Goal: Task Accomplishment & Management: Complete application form

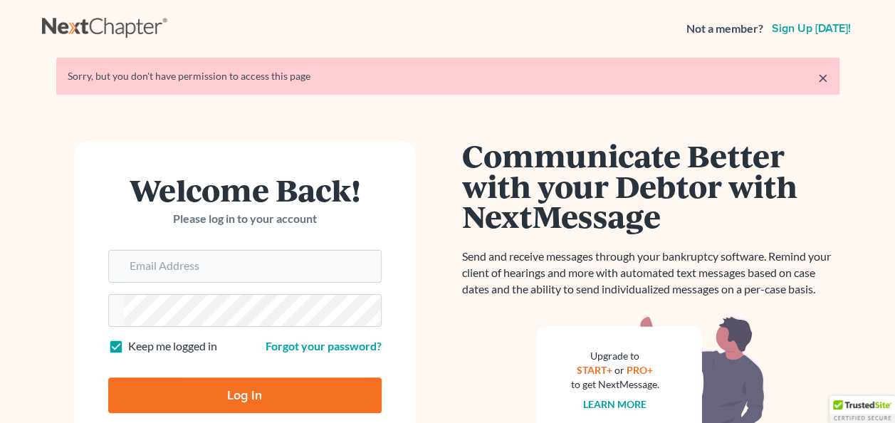
type input "[PERSON_NAME][EMAIL_ADDRESS][DOMAIN_NAME]"
click at [250, 402] on input "Log In" at bounding box center [244, 395] width 273 height 36
type input "Thinking..."
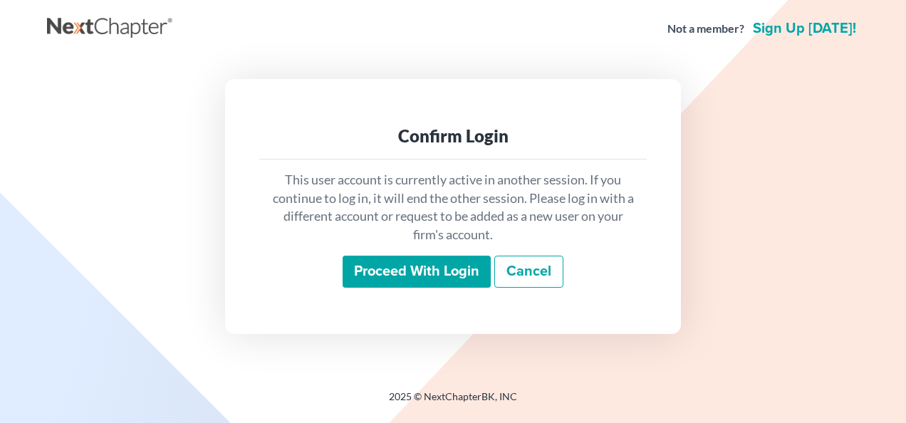
click at [428, 270] on input "Proceed with login" at bounding box center [416, 272] width 148 height 33
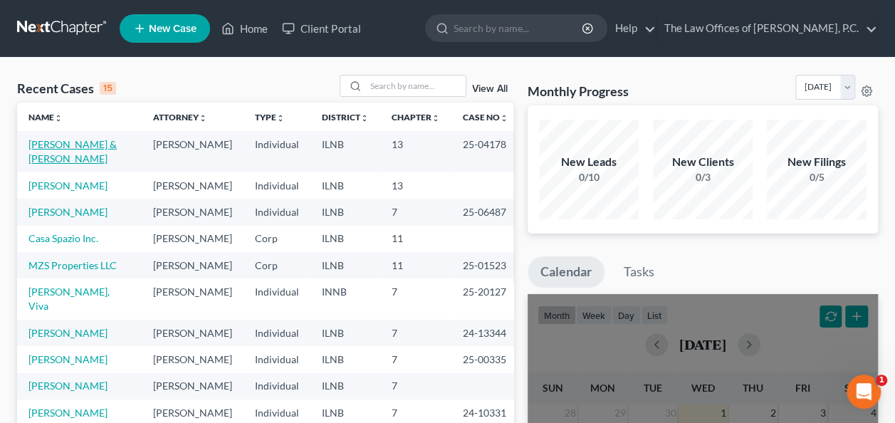
click at [58, 143] on link "Dillon, Paula & John" at bounding box center [72, 151] width 88 height 26
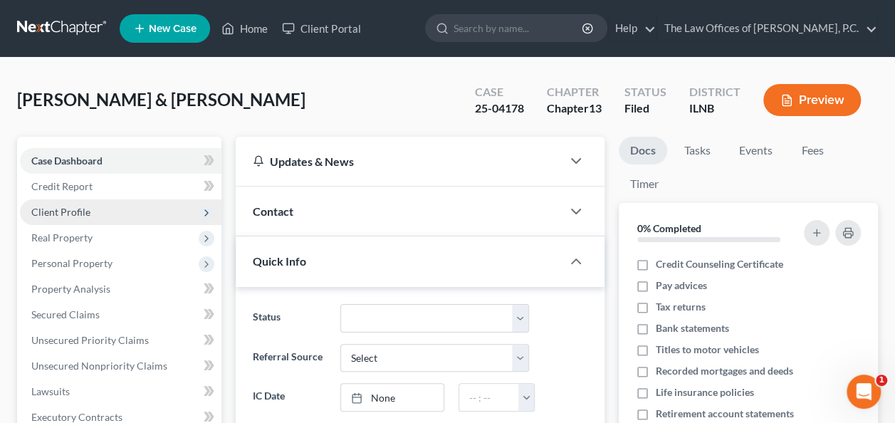
click at [70, 209] on span "Client Profile" at bounding box center [60, 212] width 59 height 12
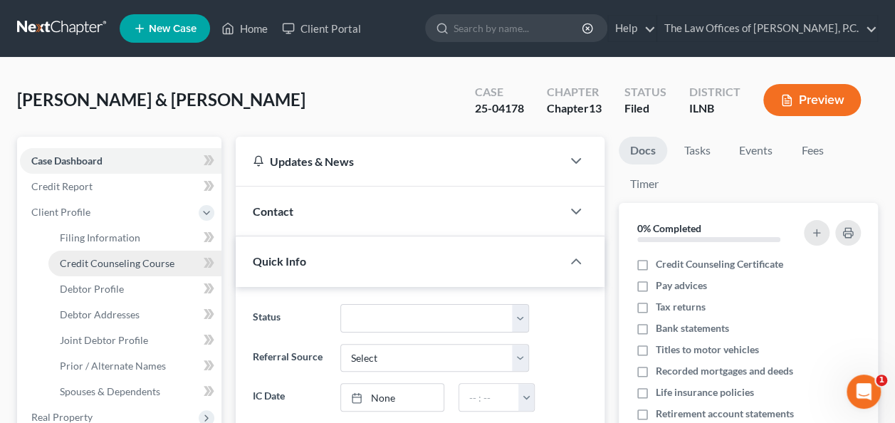
click at [130, 265] on span "Credit Counseling Course" at bounding box center [117, 263] width 115 height 12
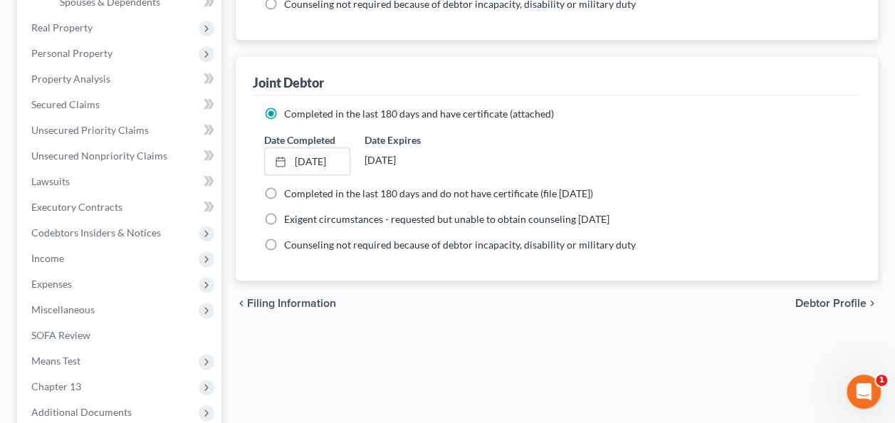
scroll to position [393, 0]
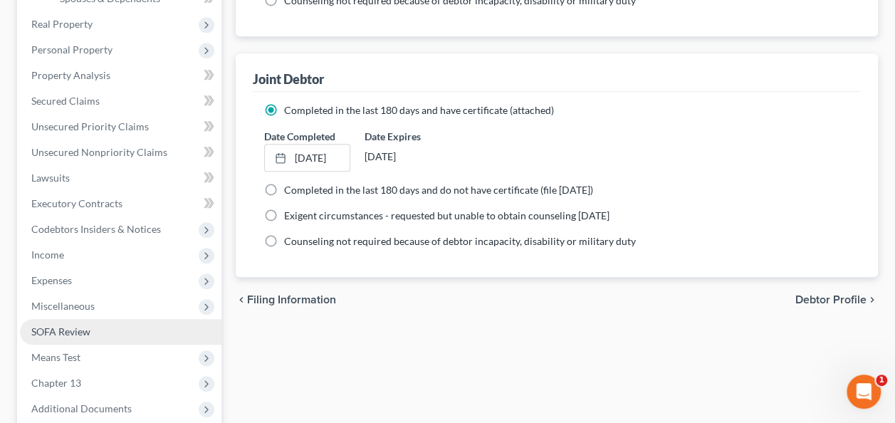
click at [79, 329] on span "SOFA Review" at bounding box center [60, 331] width 59 height 12
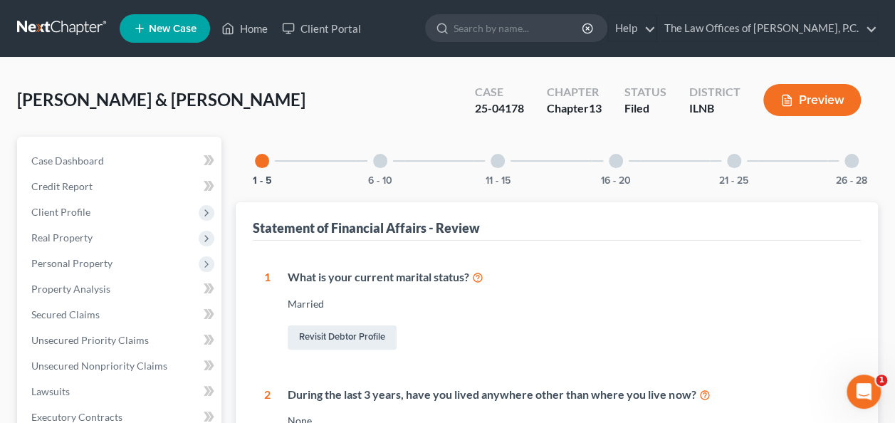
click at [382, 159] on div at bounding box center [380, 161] width 14 height 14
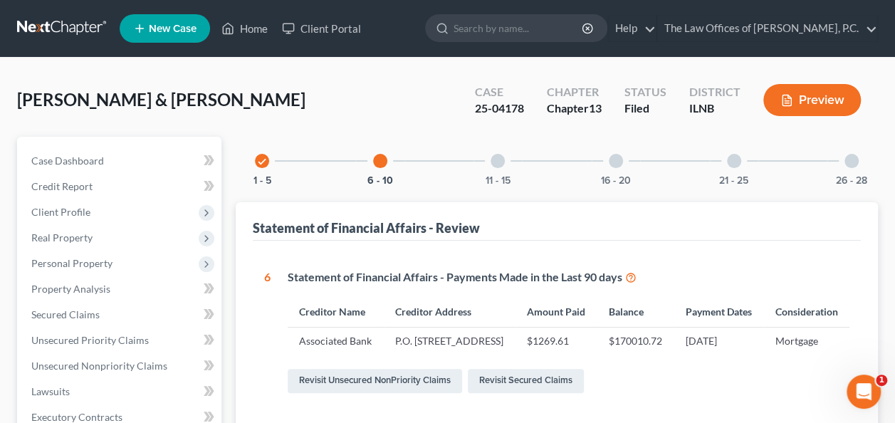
click at [501, 159] on div at bounding box center [498, 161] width 14 height 14
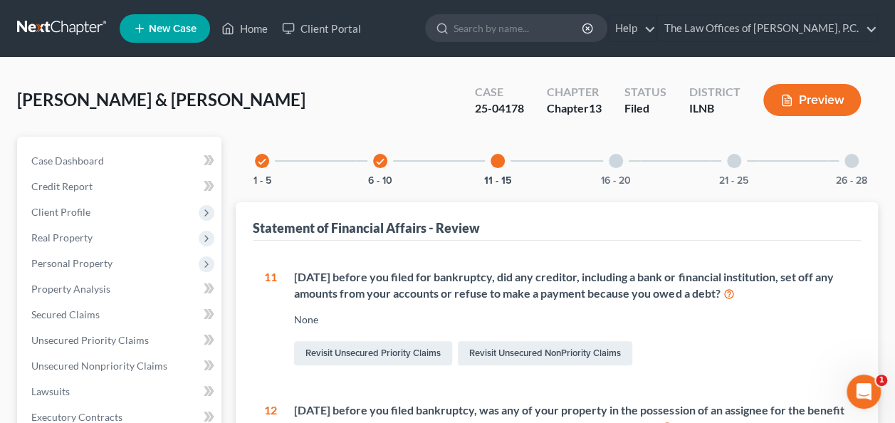
click at [614, 162] on div at bounding box center [616, 161] width 14 height 14
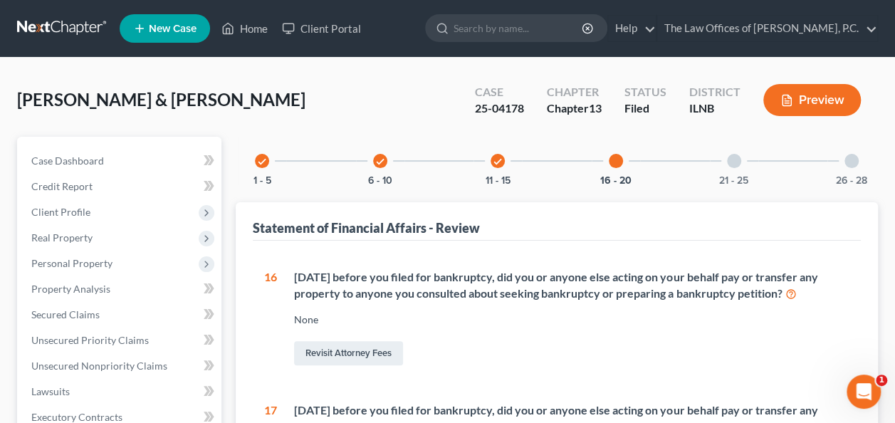
click at [732, 158] on div at bounding box center [734, 161] width 14 height 14
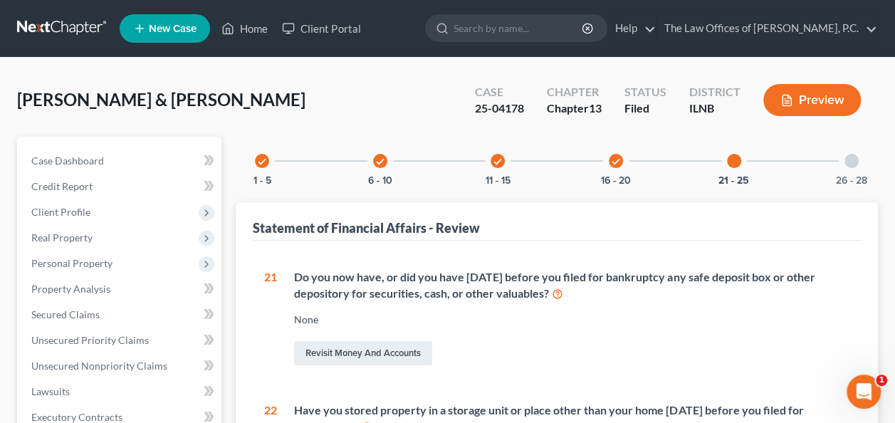
click at [852, 155] on div at bounding box center [851, 161] width 14 height 14
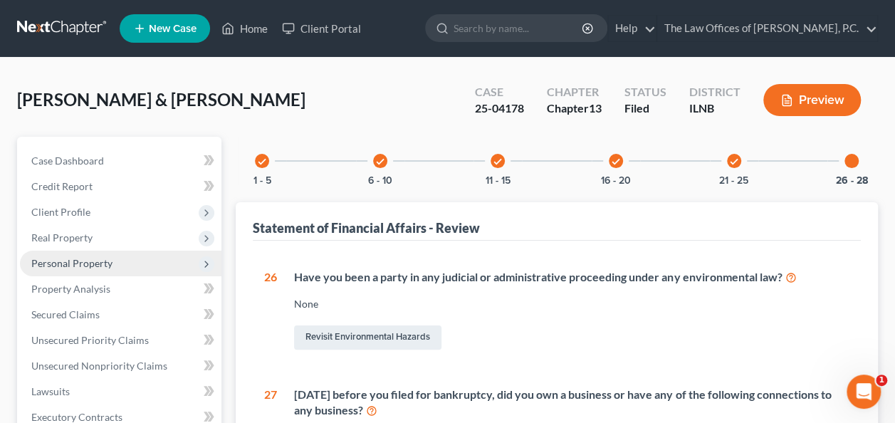
click at [74, 263] on span "Personal Property" at bounding box center [71, 263] width 81 height 12
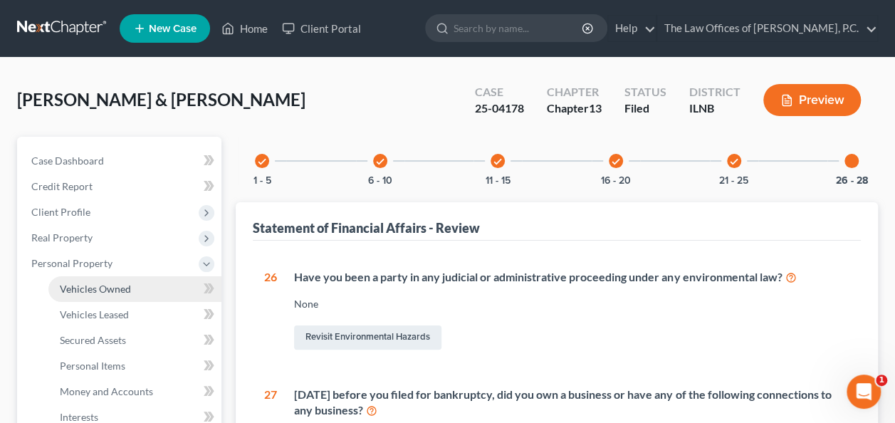
click at [110, 294] on link "Vehicles Owned" at bounding box center [134, 289] width 173 height 26
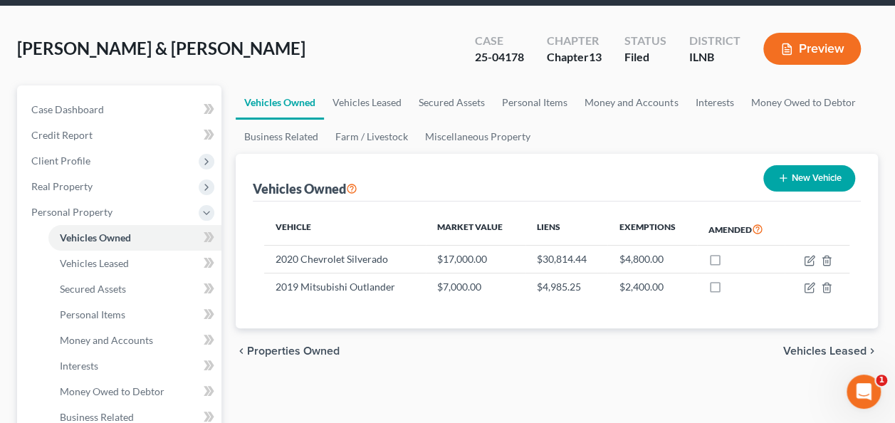
scroll to position [63, 0]
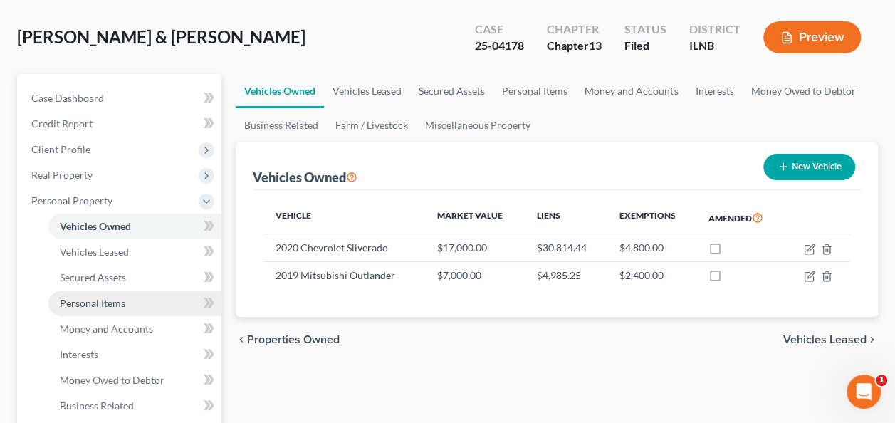
click at [104, 308] on link "Personal Items" at bounding box center [134, 304] width 173 height 26
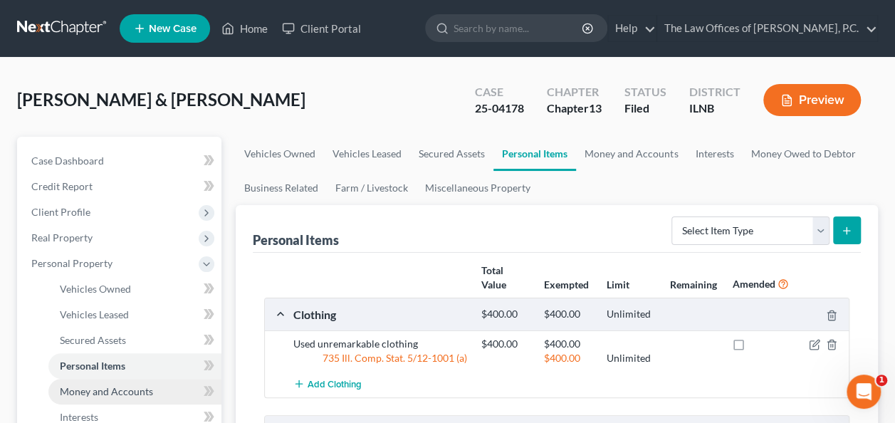
click at [116, 394] on span "Money and Accounts" at bounding box center [106, 391] width 93 height 12
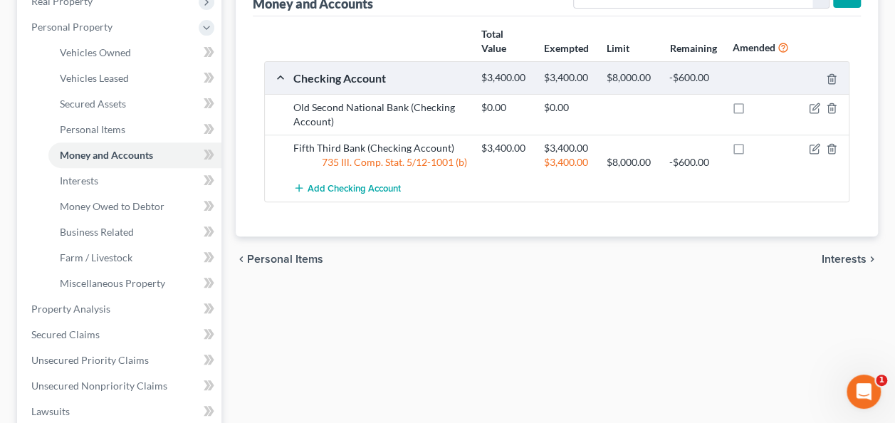
scroll to position [237, 0]
click at [88, 382] on span "Unsecured Nonpriority Claims" at bounding box center [99, 385] width 136 height 12
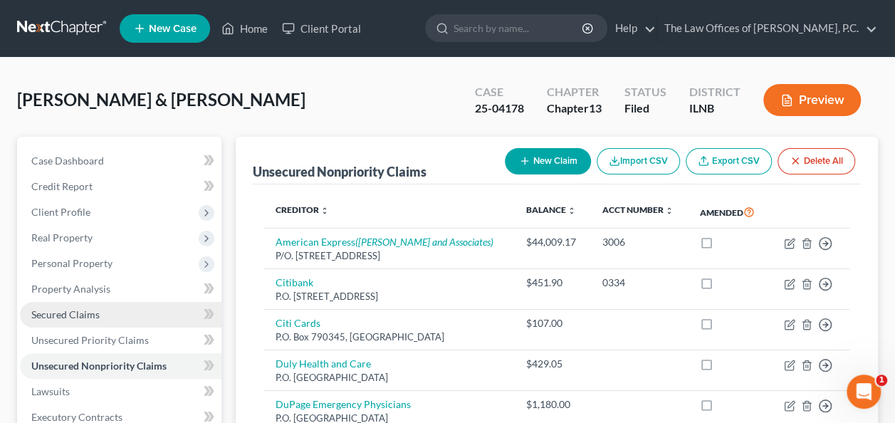
click at [78, 317] on span "Secured Claims" at bounding box center [65, 314] width 68 height 12
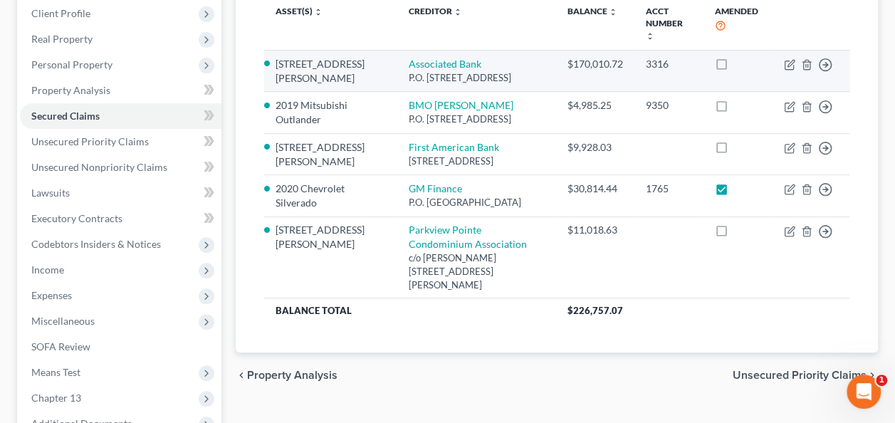
scroll to position [127, 0]
